Goal: Task Accomplishment & Management: Complete application form

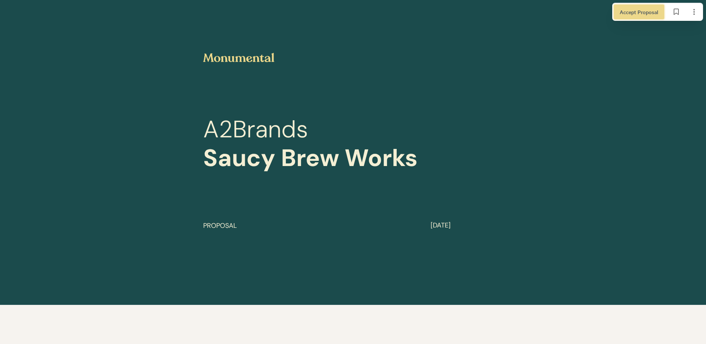
click at [631, 11] on span "Accept Proposal" at bounding box center [639, 12] width 39 height 8
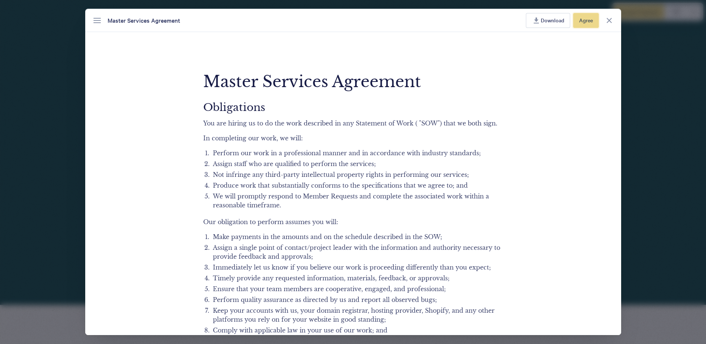
click at [583, 18] on span "Agree" at bounding box center [586, 20] width 14 height 8
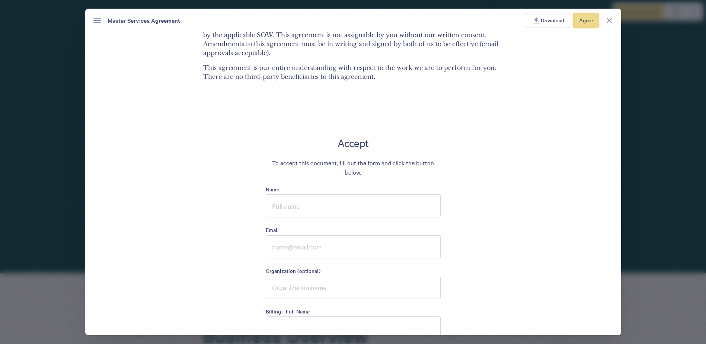
scroll to position [1840, 0]
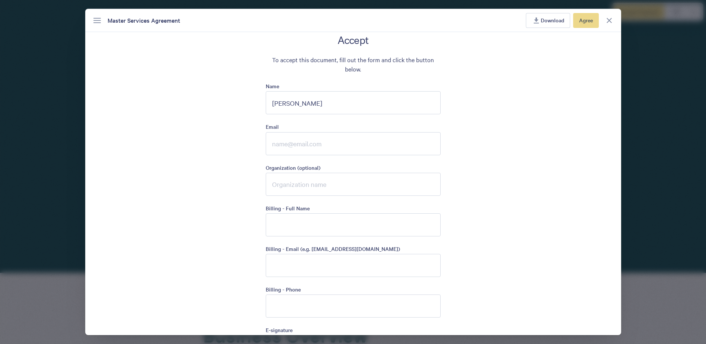
type input "[PERSON_NAME]"
type input "[PERSON_NAME][EMAIL_ADDRESS][PERSON_NAME][DOMAIN_NAME]"
type input "Cartridge Brewing LLC"
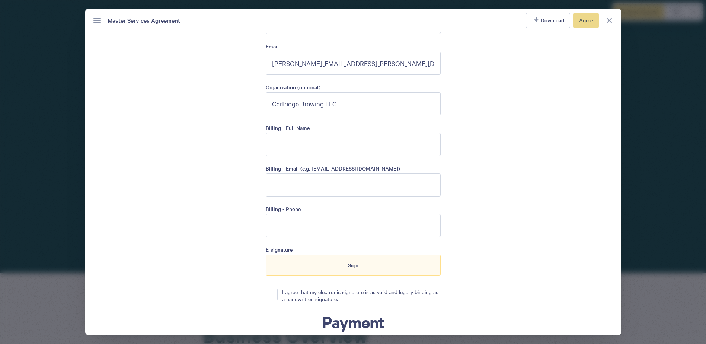
scroll to position [1877, 0]
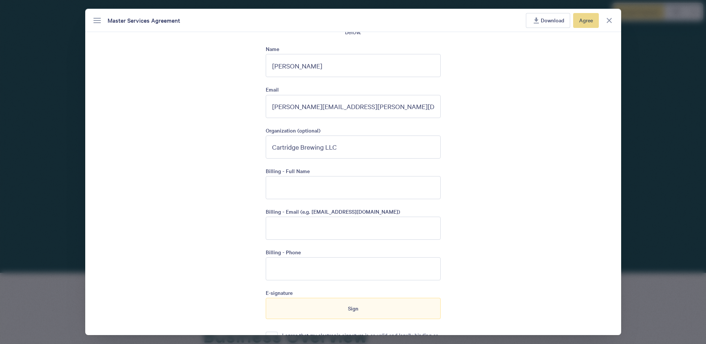
drag, startPoint x: 258, startPoint y: 153, endPoint x: 102, endPoint y: 159, distance: 156.8
click at [102, 159] on div "Accept To accept this document, fill out the form and click the button below. N…" at bounding box center [353, 344] width 536 height 697
click at [352, 150] on input "Organization (optional)" at bounding box center [353, 146] width 175 height 23
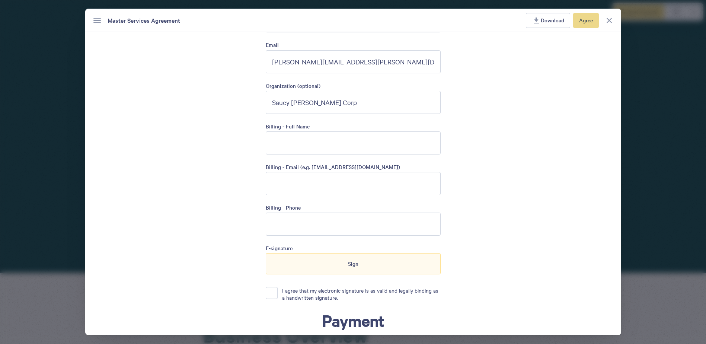
scroll to position [1952, 0]
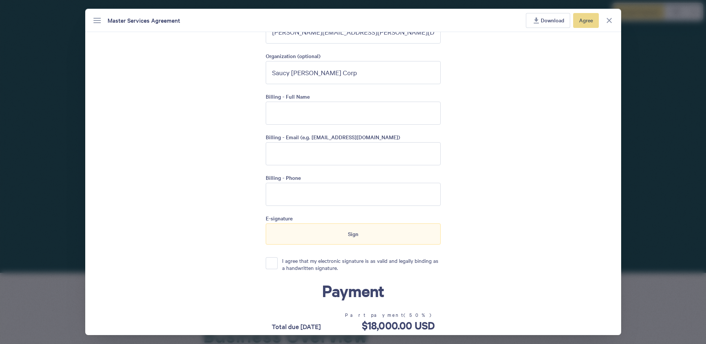
type input "Saucy [PERSON_NAME] Corp"
click at [414, 155] on input "Billing - Email (e.g. [EMAIL_ADDRESS][DOMAIN_NAME])" at bounding box center [353, 153] width 175 height 23
type input "[EMAIL_ADDRESS][DOMAIN_NAME]"
click at [494, 182] on div "Accept To accept this document, fill out the form and click the button below. N…" at bounding box center [353, 269] width 536 height 697
click at [405, 195] on input "Billing - Phone" at bounding box center [353, 194] width 175 height 23
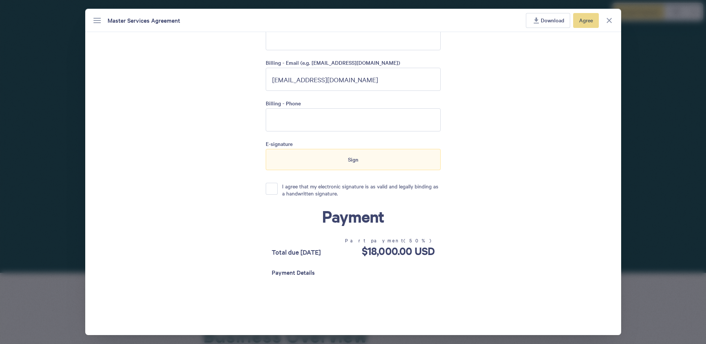
scroll to position [2024, 0]
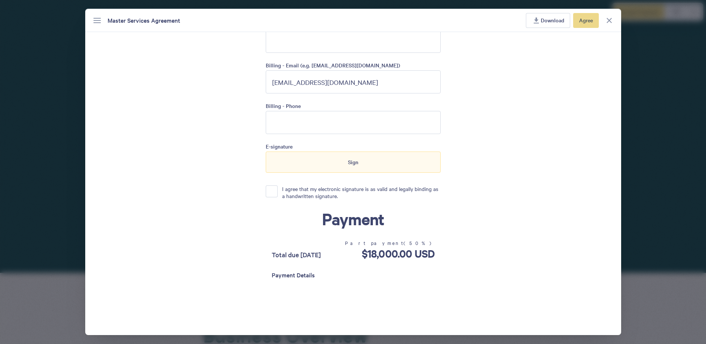
type input "4403648008"
type input "[PERSON_NAME]"
click at [272, 192] on button "I agree that my electronic signature is as valid and legally binding as a handw…" at bounding box center [272, 191] width 12 height 12
click at [352, 164] on span "Sign" at bounding box center [353, 162] width 10 height 8
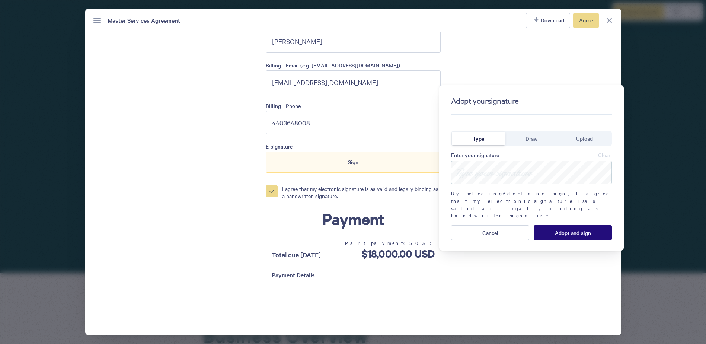
click at [478, 141] on span "Type" at bounding box center [479, 138] width 12 height 8
click at [486, 173] on input at bounding box center [531, 172] width 161 height 23
type input "b"
type input "[PERSON_NAME]"
click at [561, 230] on span "Adopt and sign" at bounding box center [573, 233] width 36 height 6
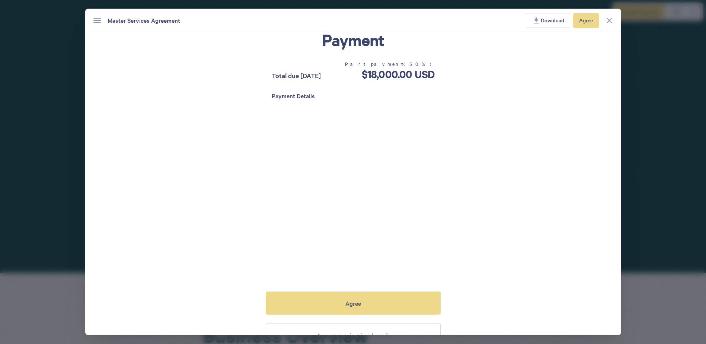
scroll to position [2282, 0]
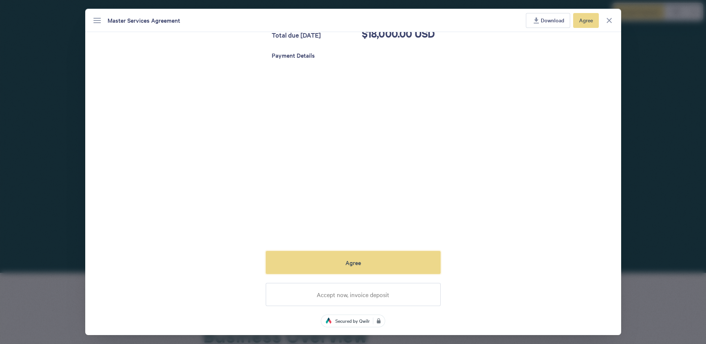
click at [362, 264] on button "Agree" at bounding box center [353, 262] width 175 height 23
click at [374, 297] on span "Accept now, invoice deposit" at bounding box center [353, 294] width 73 height 7
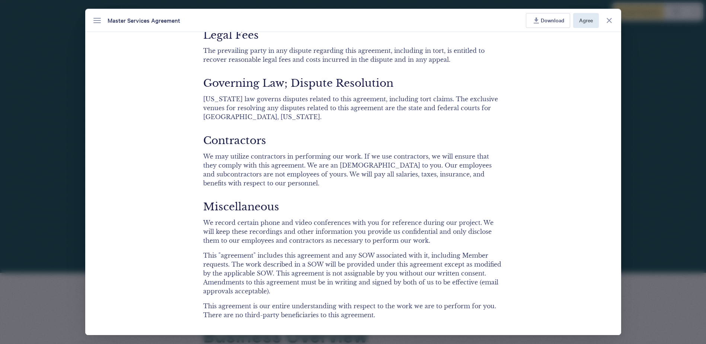
scroll to position [1722, 0]
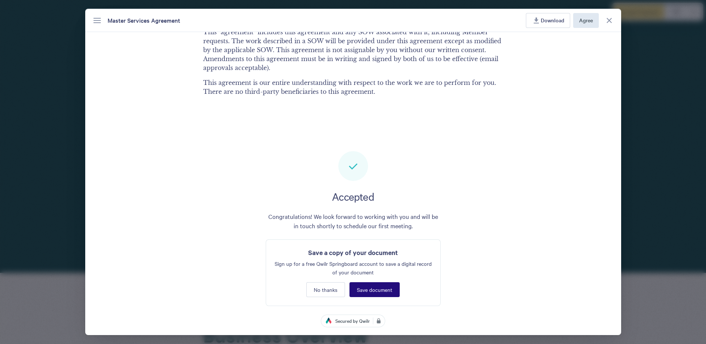
click at [388, 290] on span "Save document" at bounding box center [374, 290] width 35 height 6
